Goal: Information Seeking & Learning: Understand process/instructions

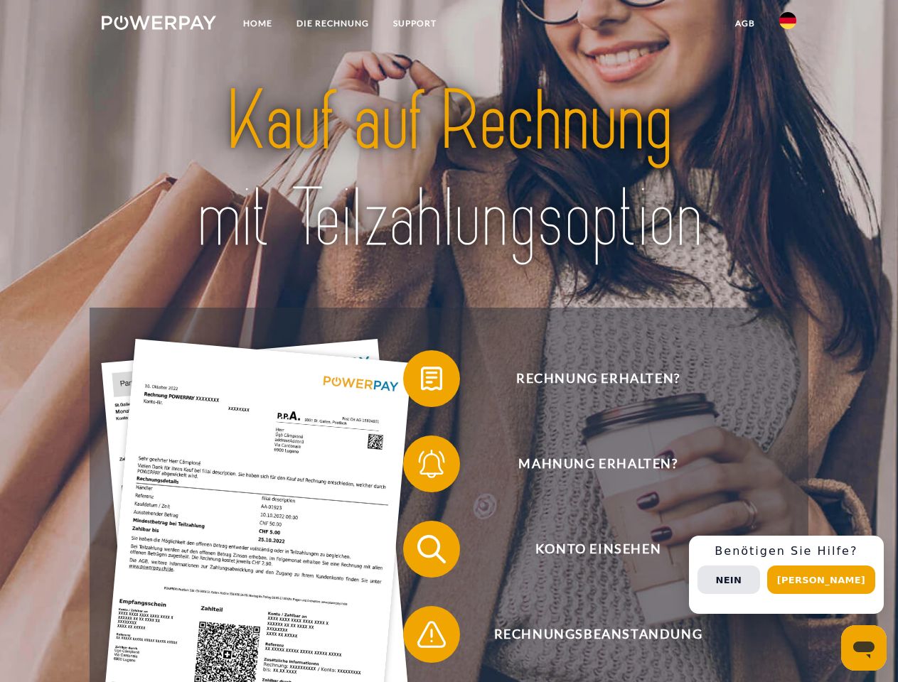
click at [159, 25] on img at bounding box center [159, 23] width 114 height 14
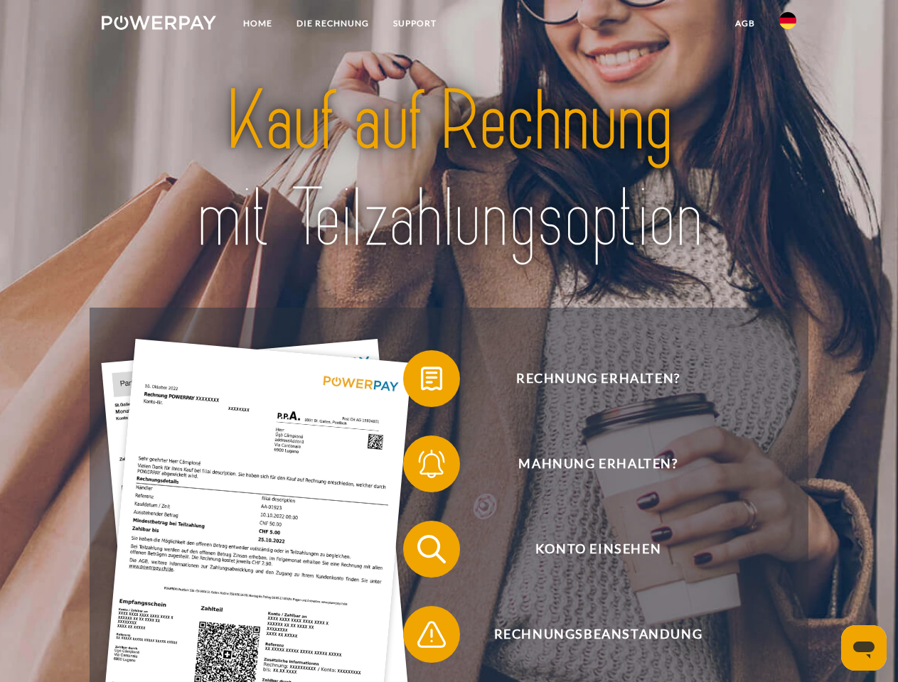
click at [788, 25] on img at bounding box center [787, 20] width 17 height 17
click at [744, 23] on link "agb" at bounding box center [745, 24] width 44 height 26
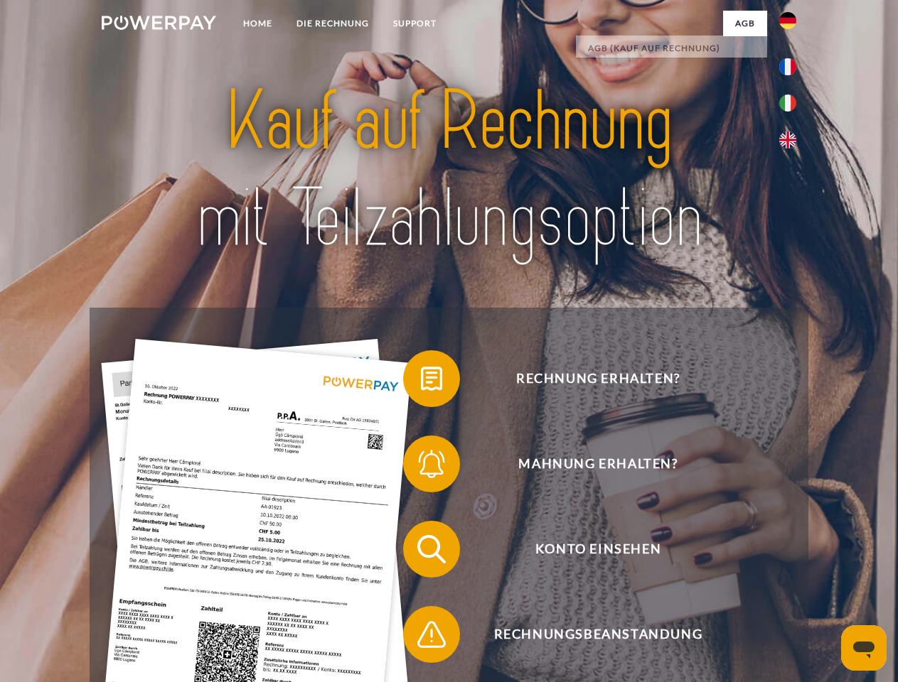
click at [421, 382] on span at bounding box center [410, 378] width 71 height 71
click at [421, 467] on span at bounding box center [410, 464] width 71 height 71
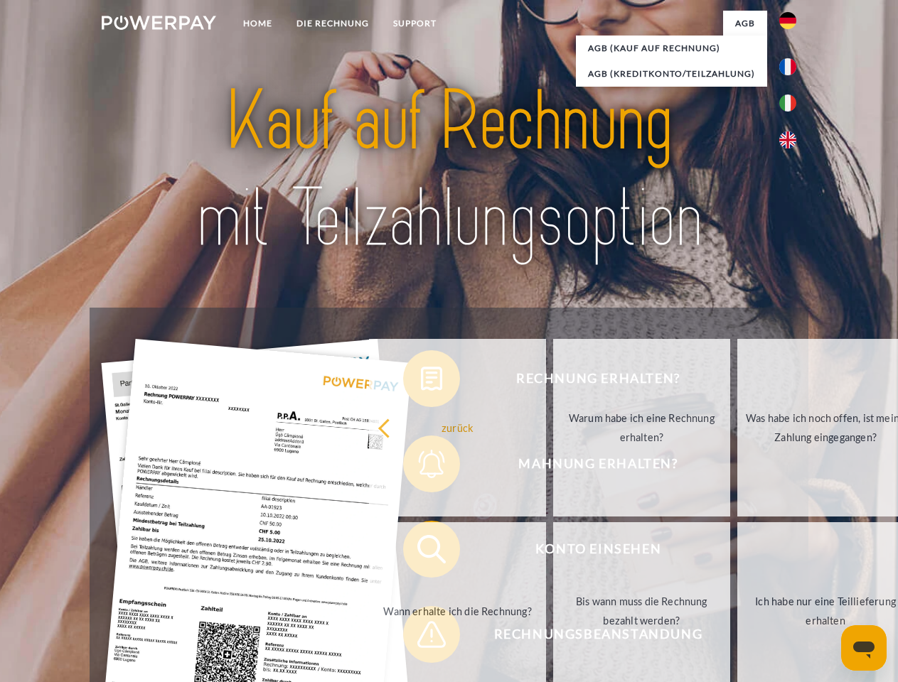
click at [553, 552] on link "Bis wann muss die Rechnung bezahlt werden?" at bounding box center [641, 611] width 177 height 178
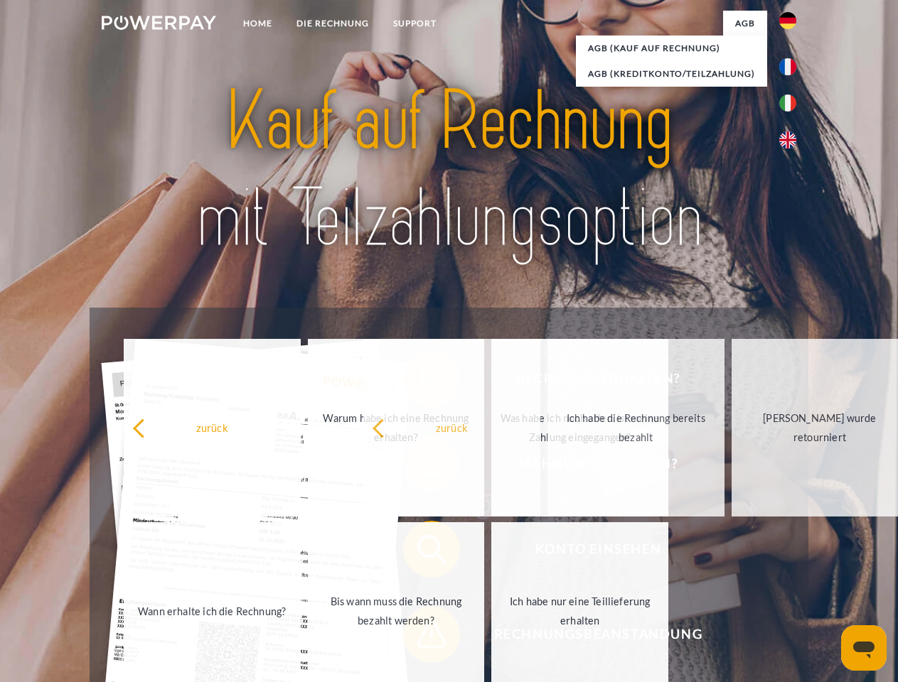
click at [421, 638] on span at bounding box center [410, 634] width 71 height 71
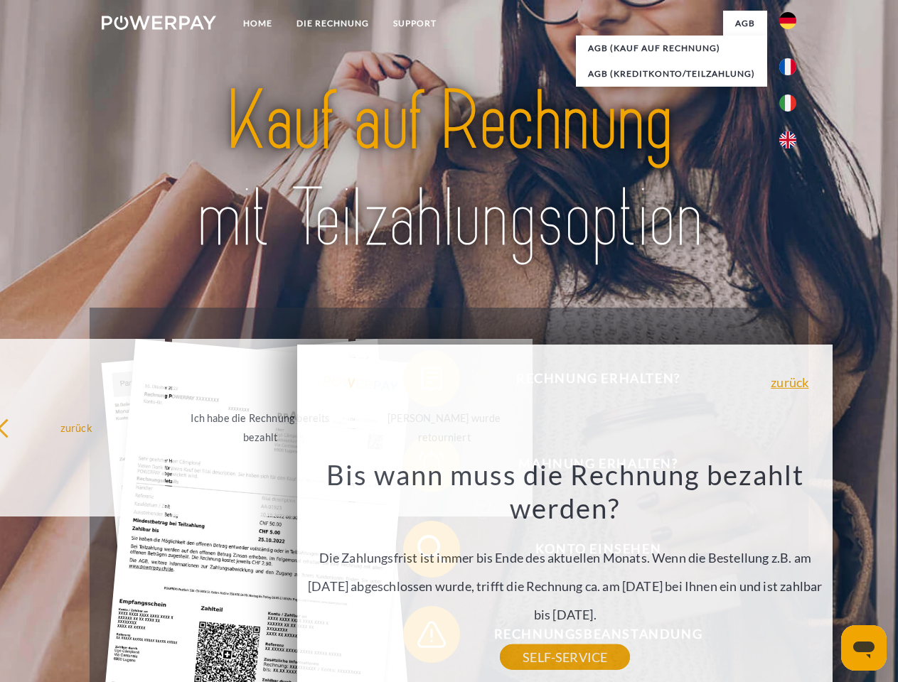
click at [791, 575] on div "Rechnung erhalten? Mahnung erhalten? Konto einsehen" at bounding box center [449, 592] width 718 height 569
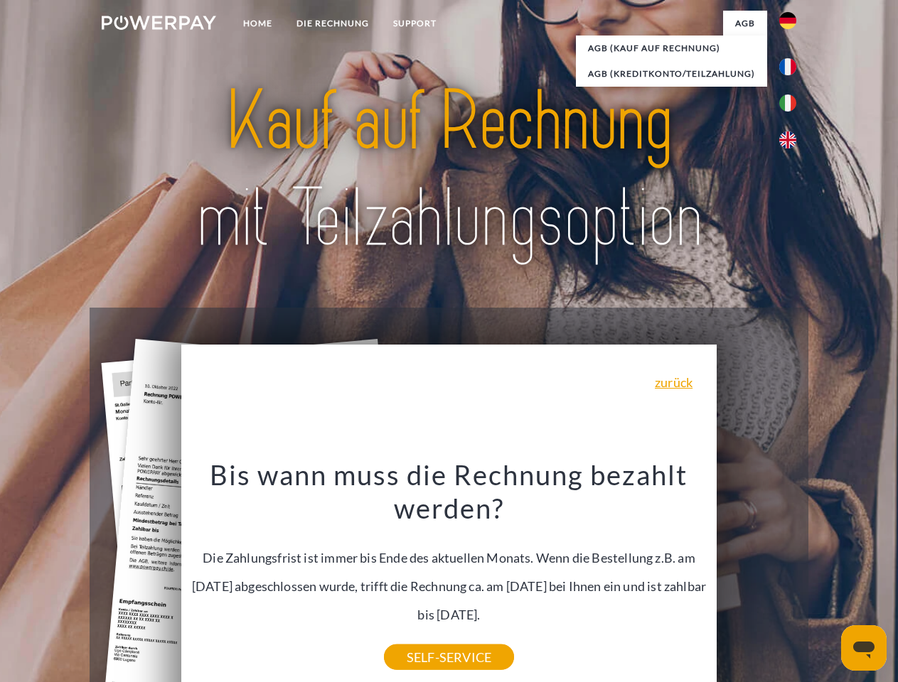
click at [756, 578] on span "Konto einsehen" at bounding box center [598, 549] width 348 height 57
click at [826, 580] on header "Home DIE RECHNUNG SUPPORT" at bounding box center [449, 491] width 898 height 982
